Goal: Task Accomplishment & Management: Use online tool/utility

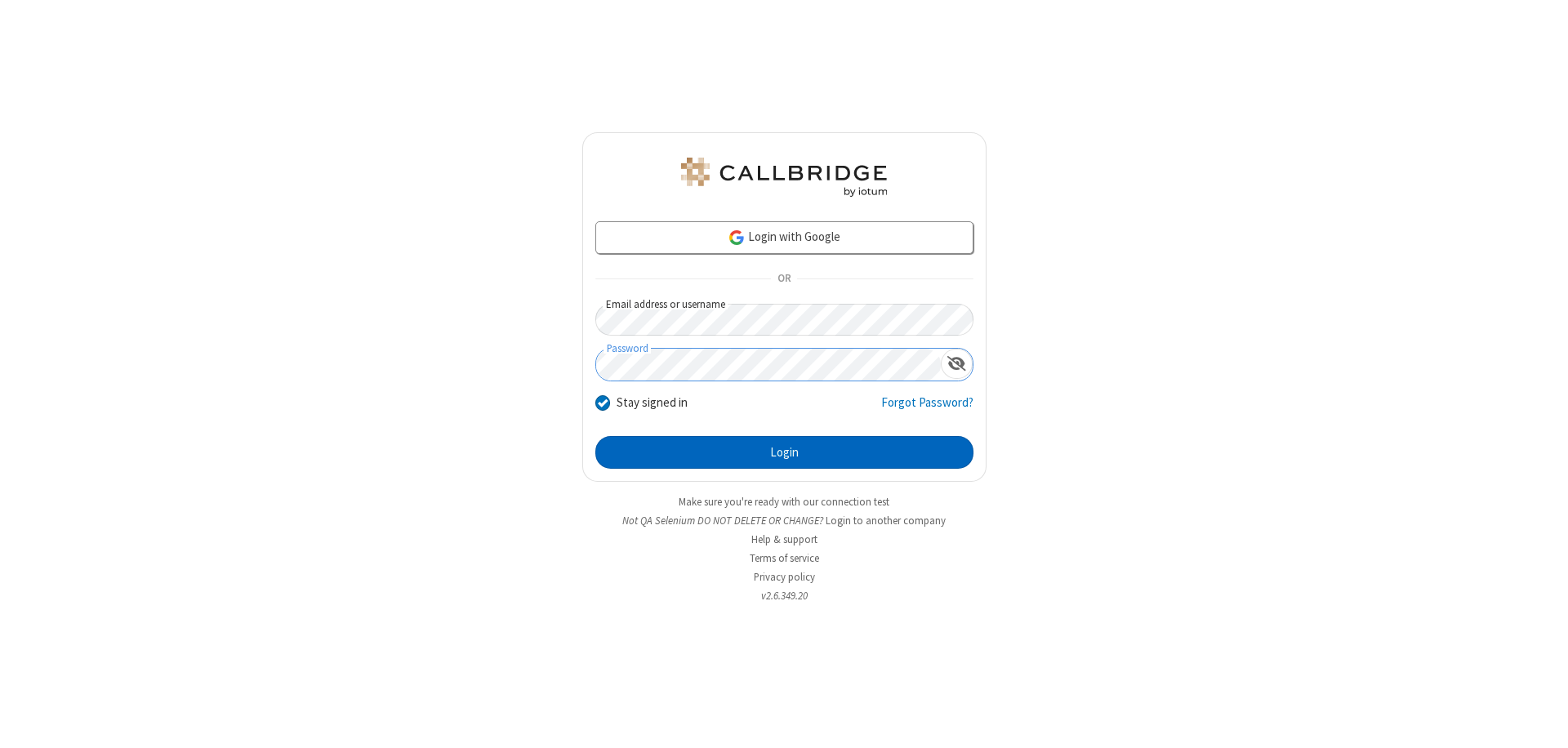
click at [784, 452] on button "Login" at bounding box center [784, 452] width 378 height 33
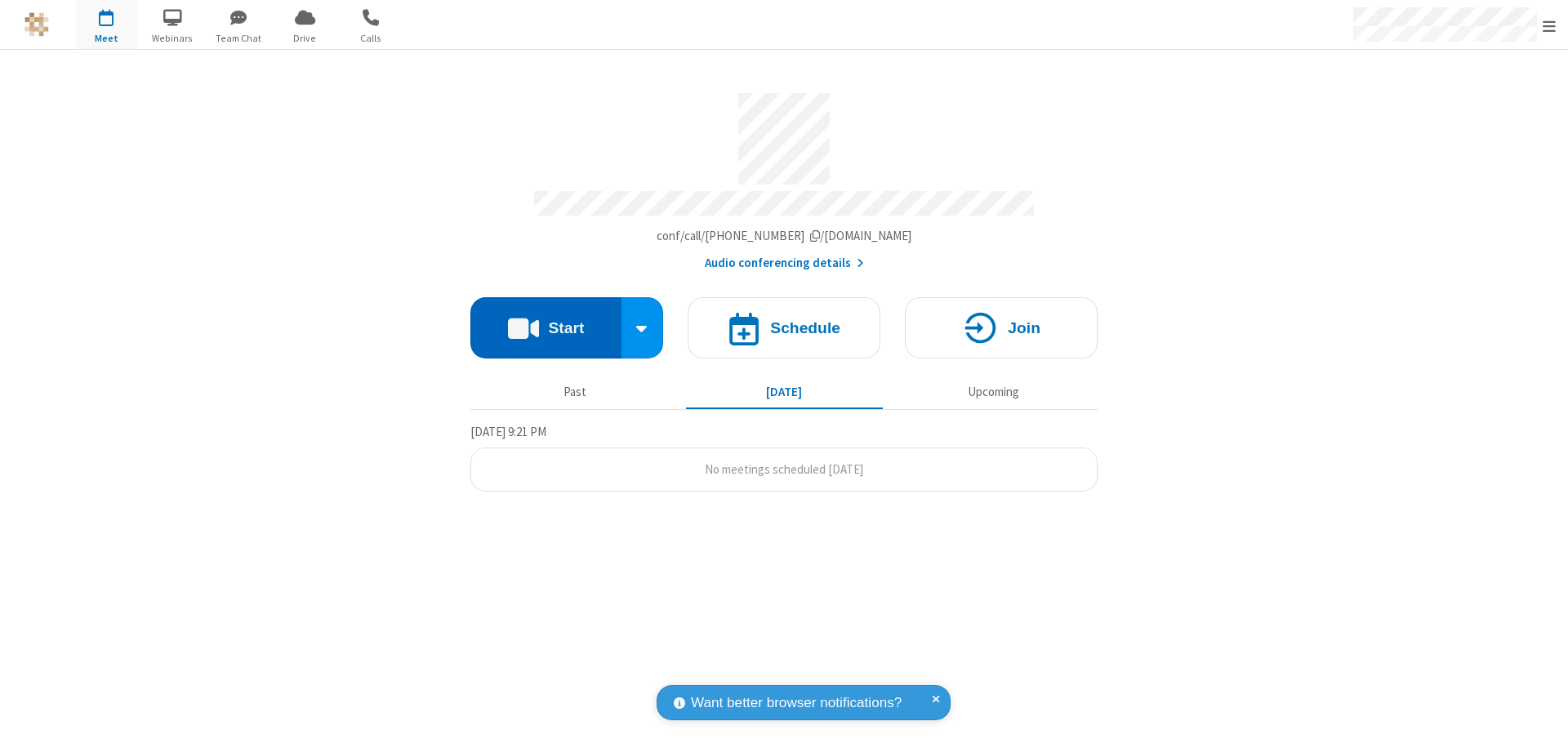
click at [545, 320] on button "Start" at bounding box center [546, 328] width 151 height 61
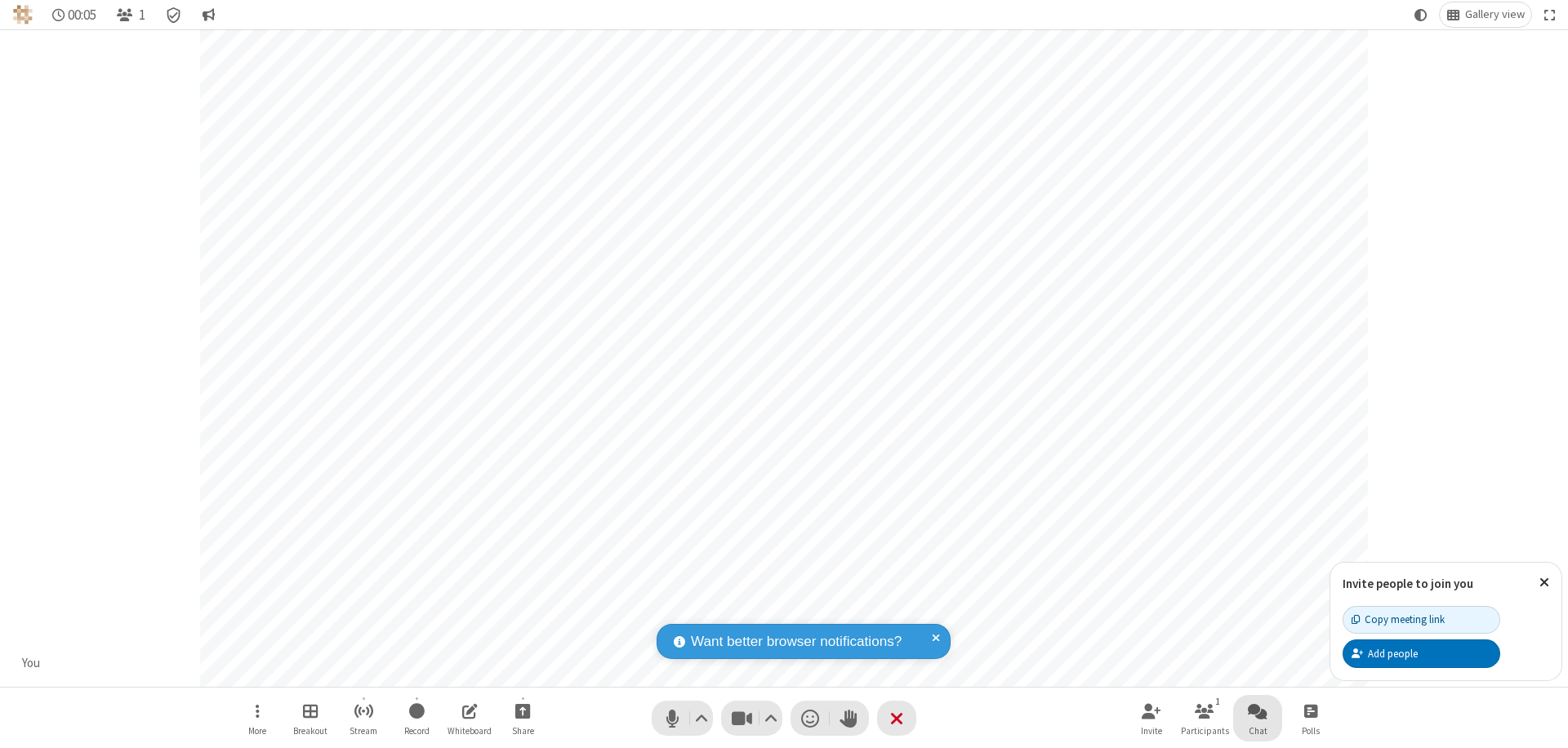
click at [1258, 710] on span "Open chat" at bounding box center [1257, 710] width 19 height 20
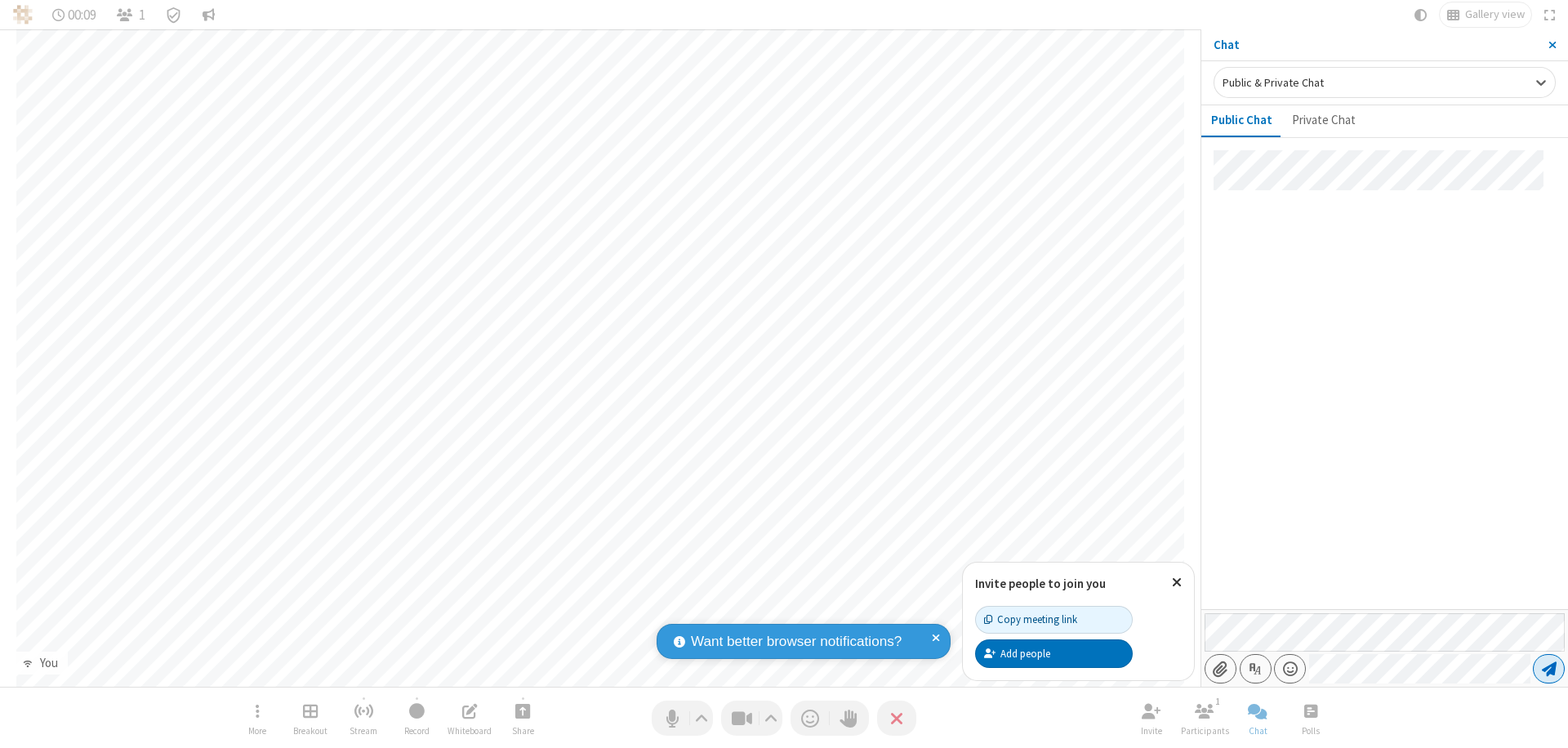
click at [1549, 669] on span "Send message" at bounding box center [1550, 669] width 15 height 17
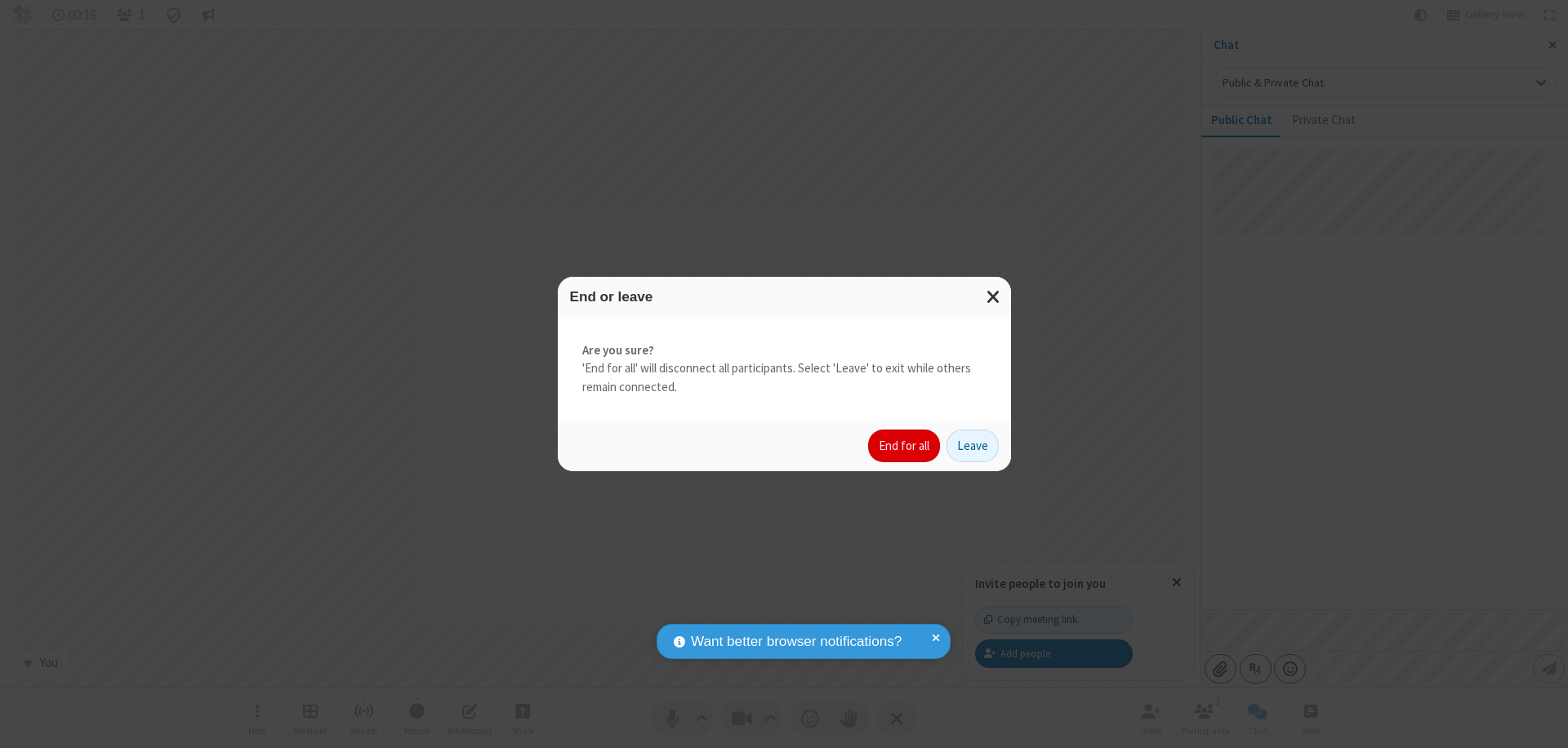
click at [905, 445] on button "End for all" at bounding box center [904, 445] width 72 height 33
